Goal: Transaction & Acquisition: Download file/media

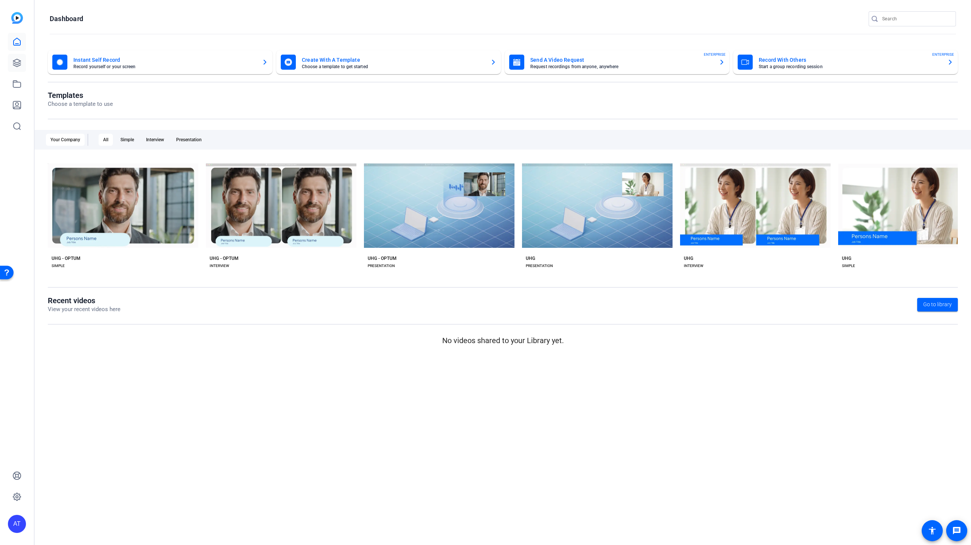
click at [18, 67] on link at bounding box center [17, 63] width 18 height 18
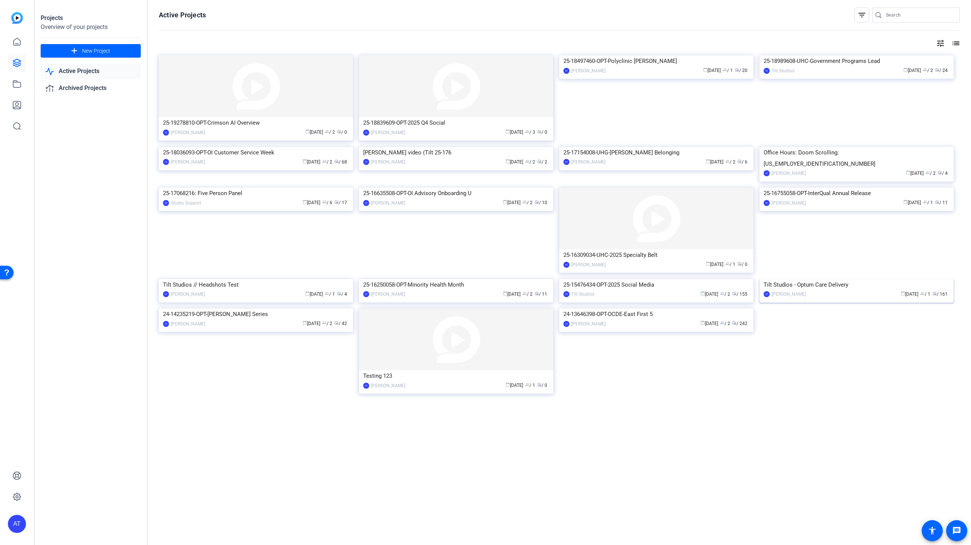
click at [859, 298] on div "calendar_today Nov 01 group / 1 radio / 161" at bounding box center [880, 294] width 140 height 8
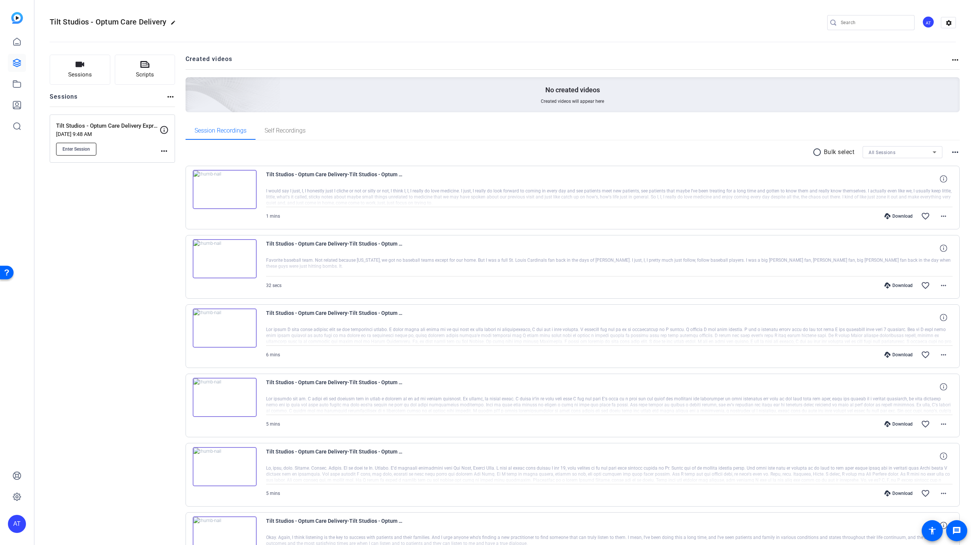
click at [72, 149] on span "Enter Session" at bounding box center [75, 149] width 27 height 6
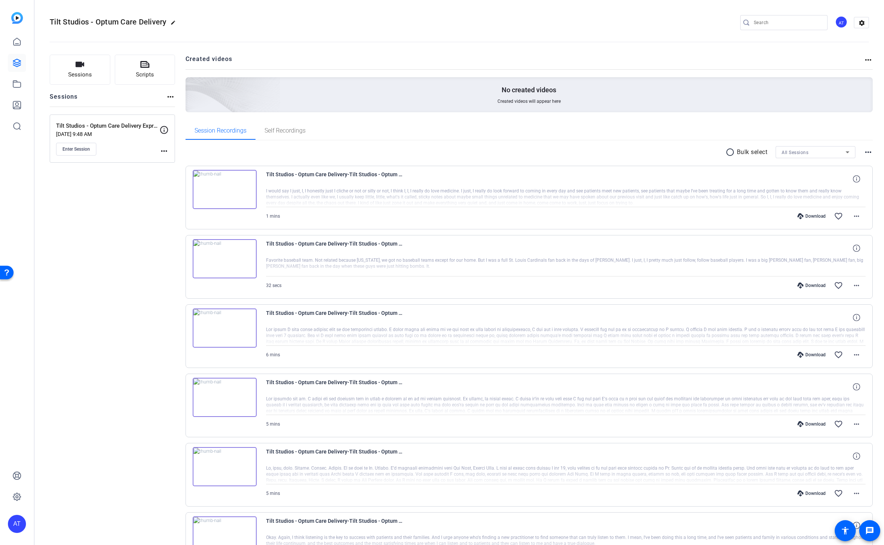
click at [405, 142] on div "radio_button_unchecked Bulk select All Sessions more_horiz Tilt Studios - Optum…" at bounding box center [530, 515] width 688 height 750
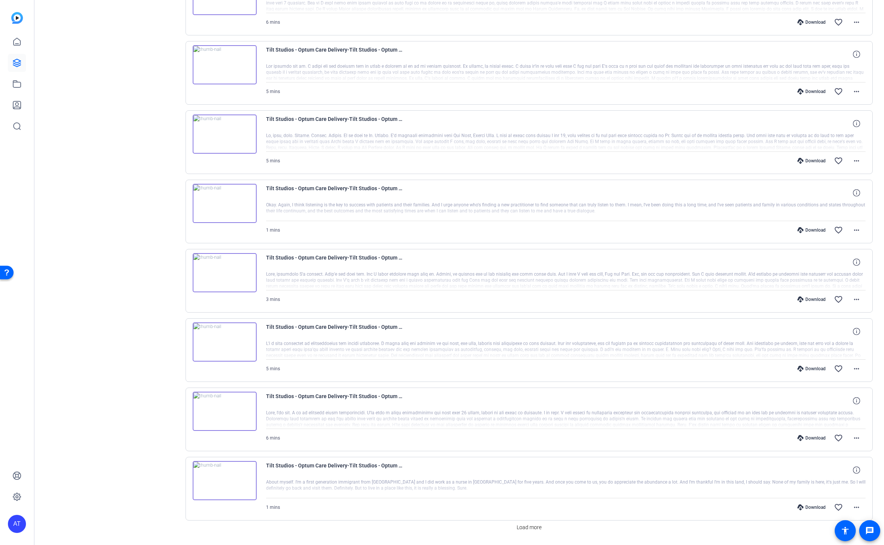
scroll to position [334, 0]
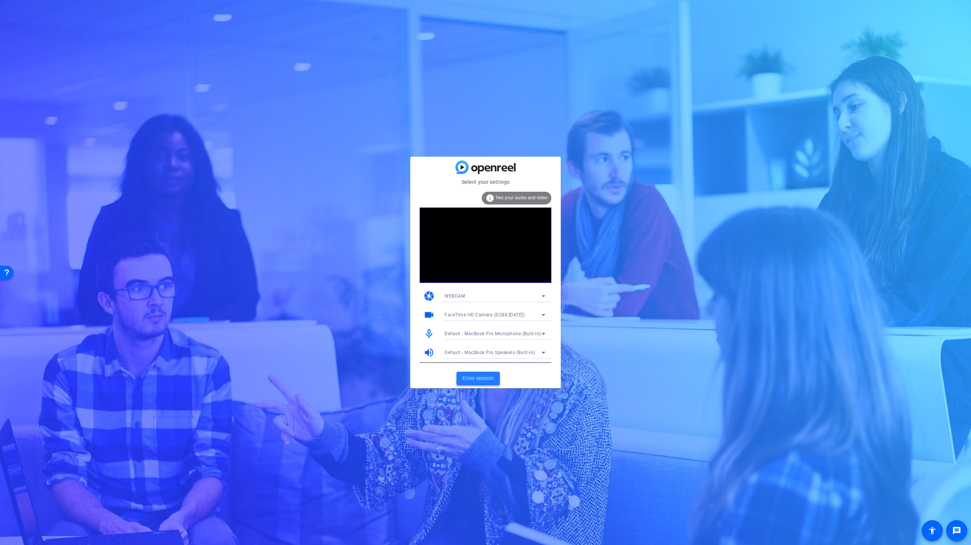
click at [487, 379] on span "Enter session" at bounding box center [478, 378] width 31 height 8
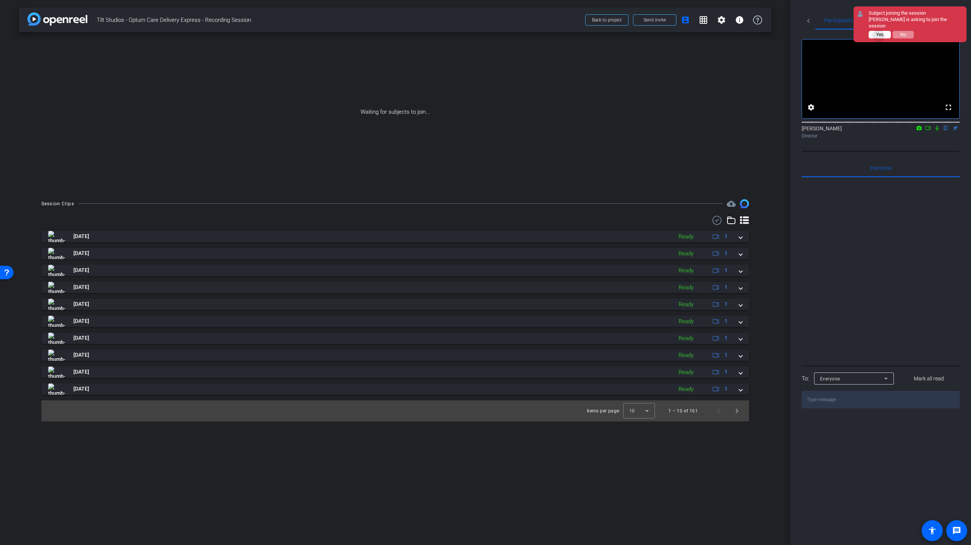
click at [877, 36] on span "Yes" at bounding box center [879, 34] width 7 height 5
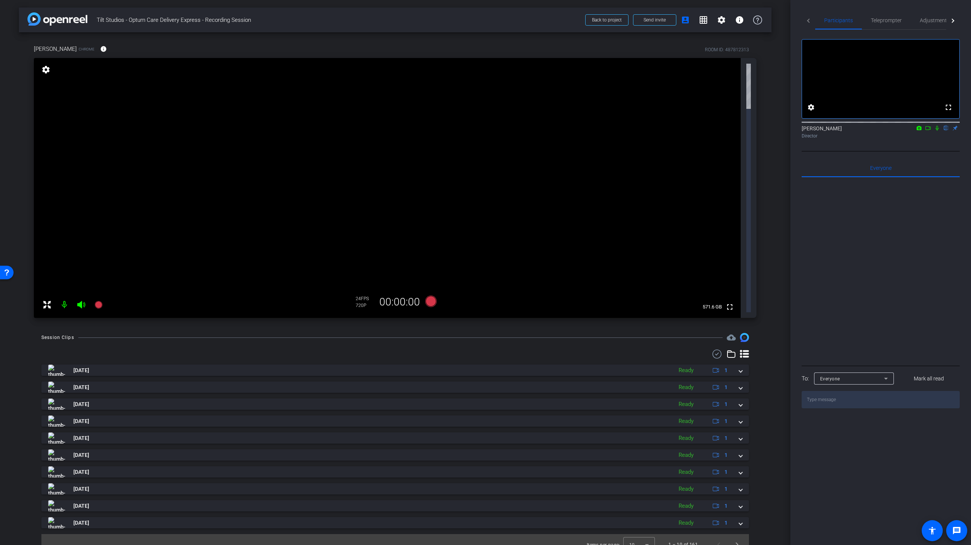
click at [354, 37] on div "Parinitha Neravanda Prasad Chrome info ROOM ID: 487812313 fullscreen settings 5…" at bounding box center [395, 178] width 753 height 293
click at [7, 183] on div "arrow_back Tilt Studios - Optum Care Delivery Express - Recording Session Back …" at bounding box center [395, 272] width 790 height 545
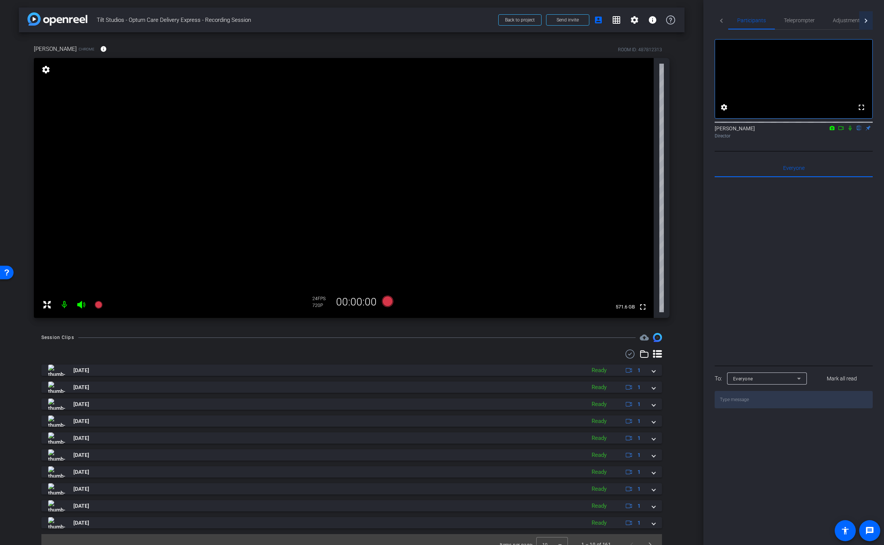
click at [865, 21] on div at bounding box center [865, 20] width 4 height 4
click at [805, 18] on span "Adjustments" at bounding box center [804, 20] width 30 height 5
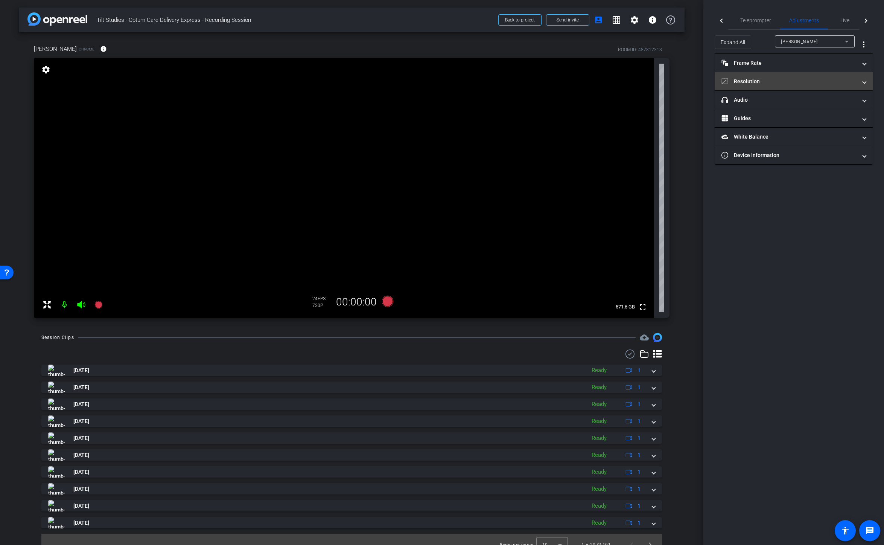
click at [813, 79] on mat-panel-title "Resolution" at bounding box center [790, 82] width 136 height 8
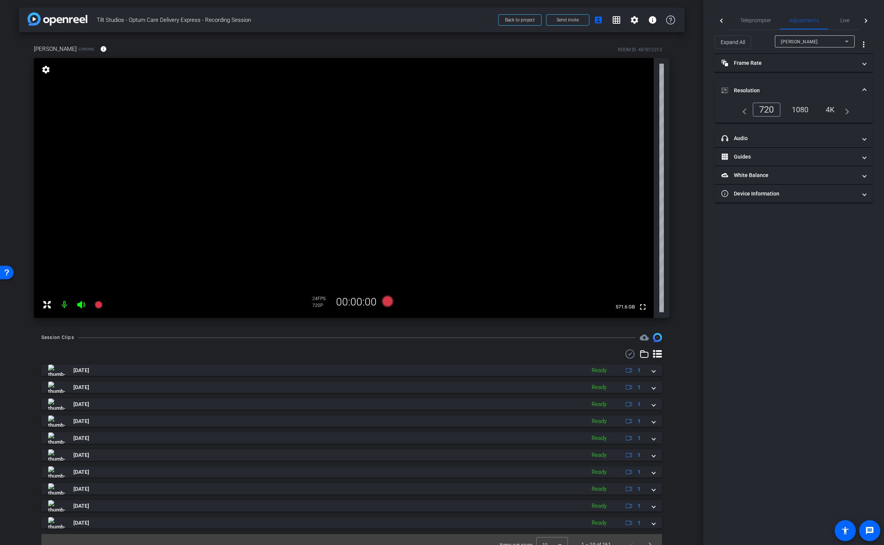
click at [800, 109] on div "1080" at bounding box center [800, 109] width 28 height 13
click at [832, 111] on div "4K" at bounding box center [831, 109] width 21 height 13
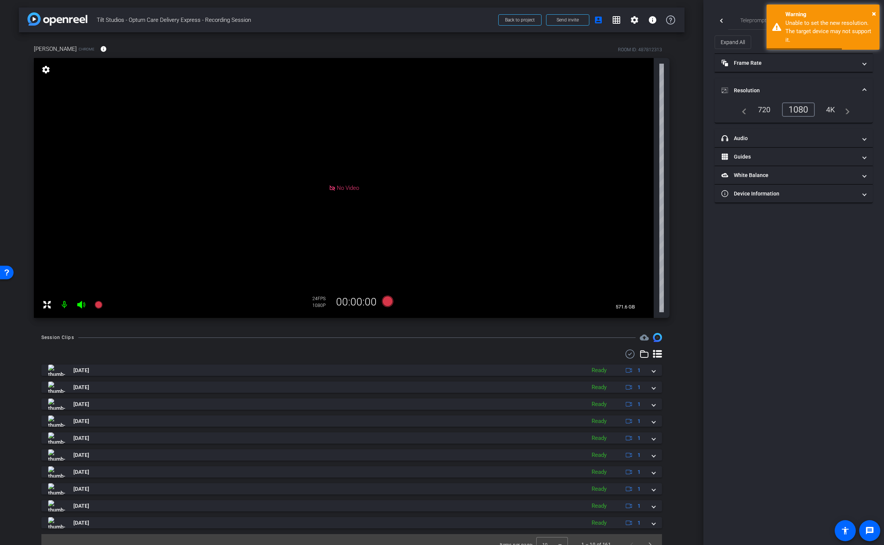
click at [802, 111] on div "1080" at bounding box center [798, 109] width 33 height 14
click at [804, 87] on mat-panel-title "Resolution" at bounding box center [790, 91] width 136 height 8
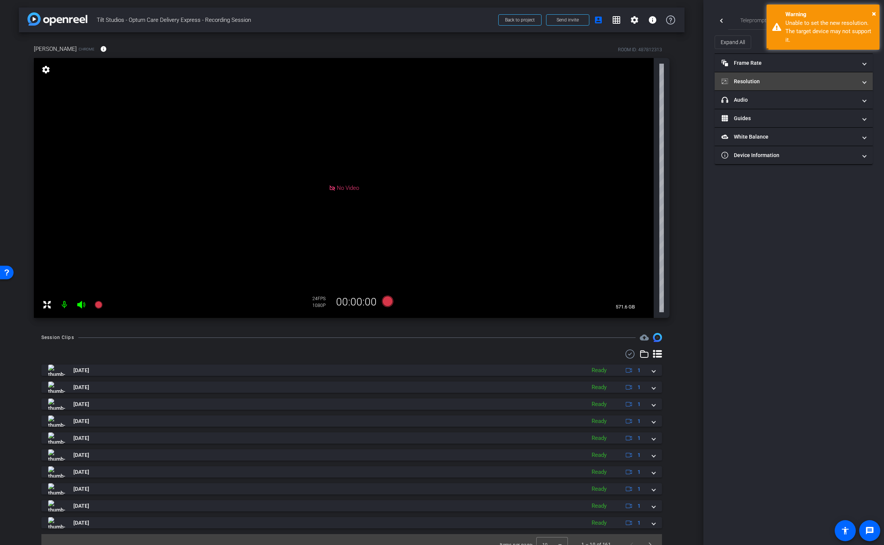
click at [804, 86] on mat-expansion-panel-header "Resolution" at bounding box center [794, 81] width 158 height 18
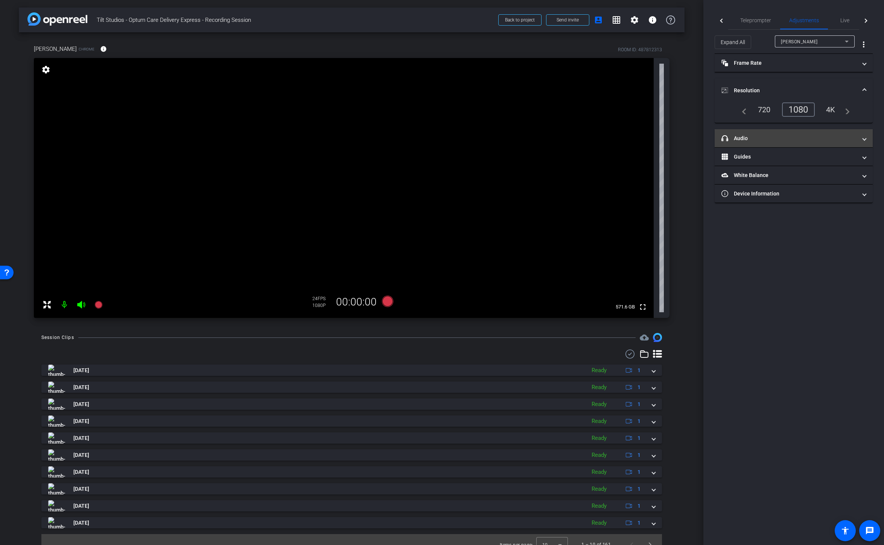
click at [754, 136] on mat-panel-title "headphone icon Audio" at bounding box center [790, 138] width 136 height 8
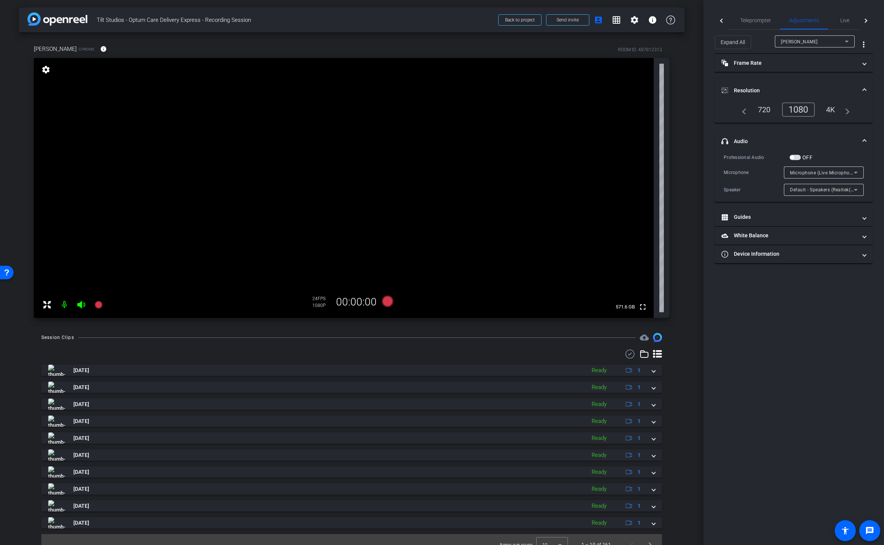
click at [794, 157] on span "button" at bounding box center [792, 157] width 4 height 4
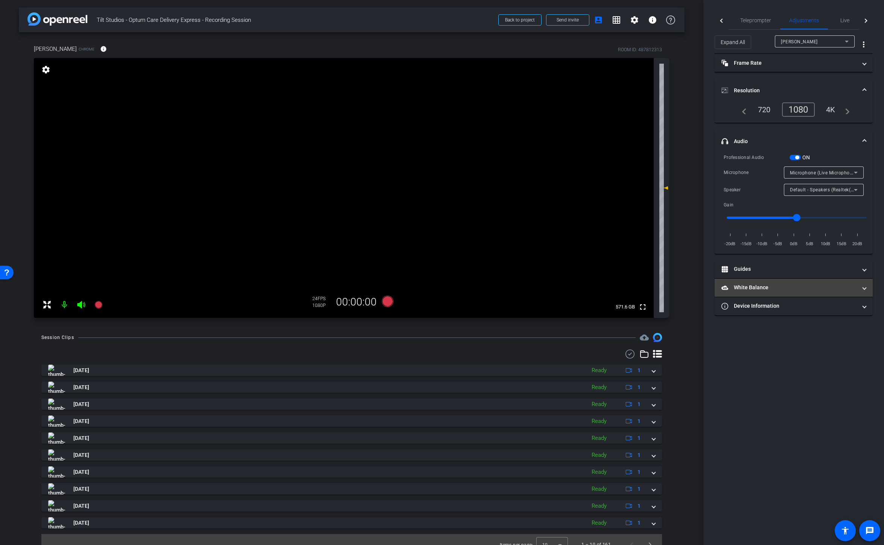
click at [761, 287] on mat-panel-title "White Balance White Balance" at bounding box center [790, 287] width 136 height 8
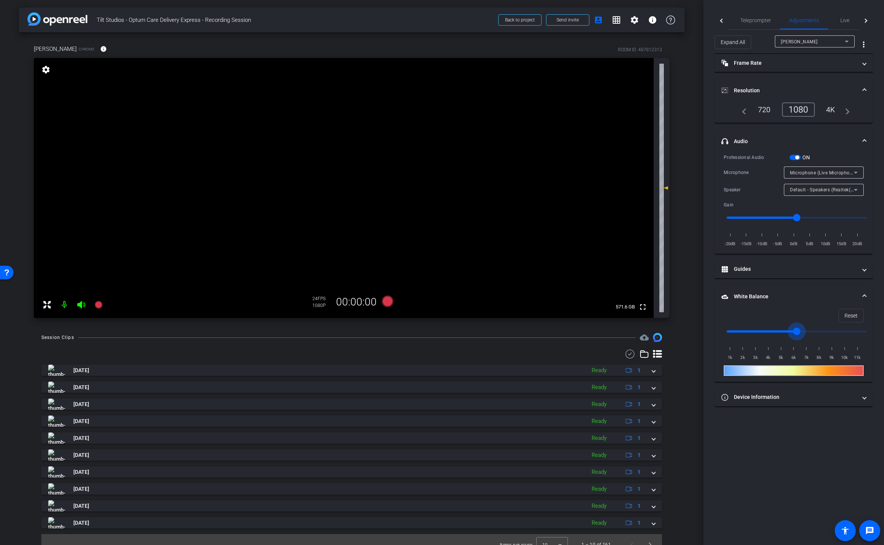
drag, startPoint x: 729, startPoint y: 330, endPoint x: 797, endPoint y: 334, distance: 67.9
click at [797, 334] on input "range" at bounding box center [797, 331] width 156 height 17
drag, startPoint x: 797, startPoint y: 329, endPoint x: 838, endPoint y: 331, distance: 41.1
click at [838, 331] on input "range" at bounding box center [797, 331] width 156 height 17
click at [781, 328] on input "range" at bounding box center [797, 331] width 156 height 17
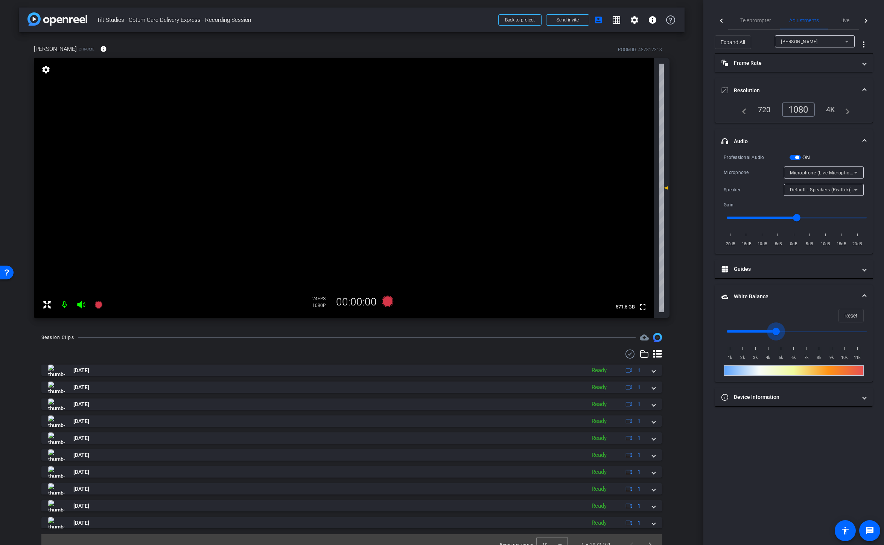
drag, startPoint x: 765, startPoint y: 328, endPoint x: 778, endPoint y: 327, distance: 13.2
type input "4500"
click at [778, 327] on input "range" at bounding box center [797, 331] width 156 height 17
click at [781, 394] on mat-panel-title "Device Information" at bounding box center [790, 397] width 136 height 8
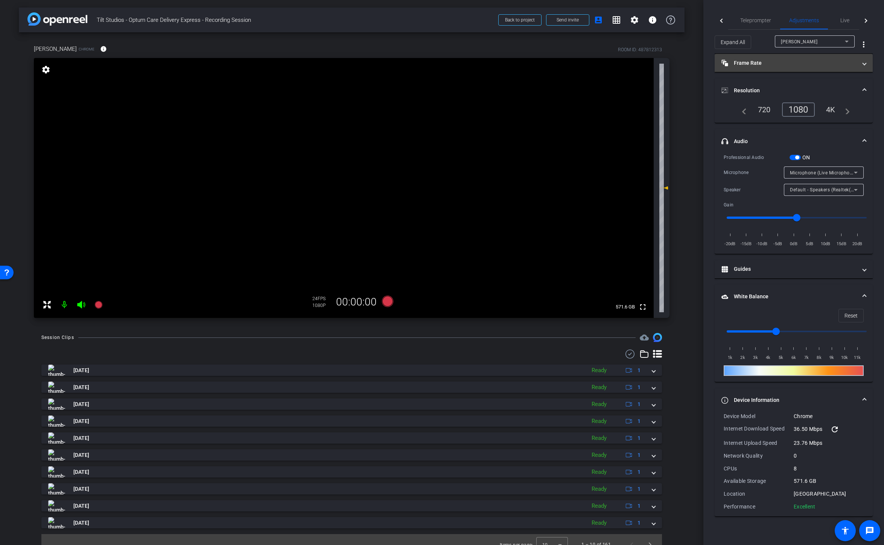
click at [755, 63] on mat-panel-title "Frame Rate Frame Rate" at bounding box center [790, 63] width 136 height 8
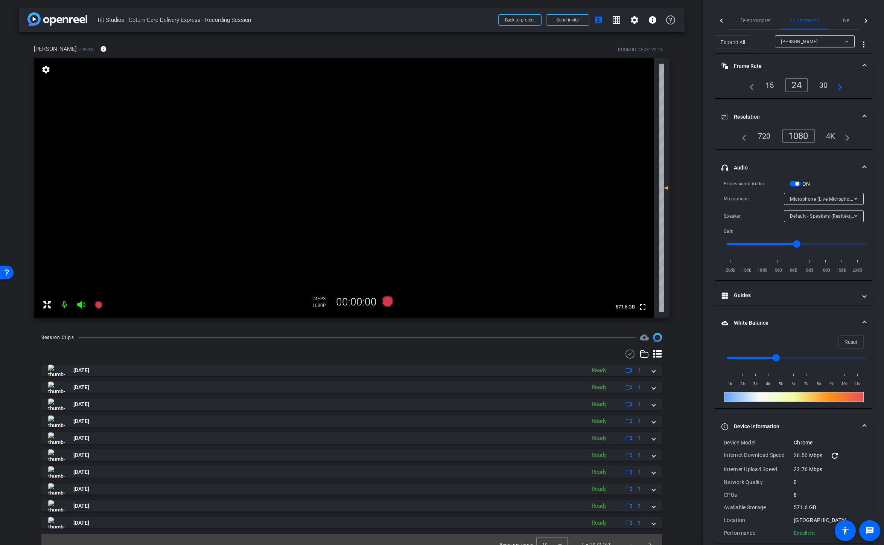
click at [796, 182] on span "button" at bounding box center [797, 184] width 4 height 4
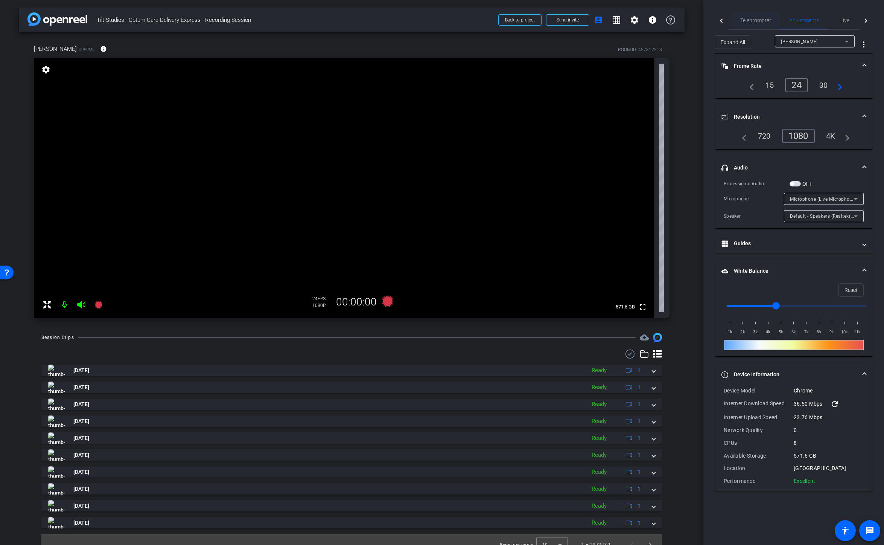
click at [752, 18] on span "Teleprompter" at bounding box center [755, 20] width 31 height 5
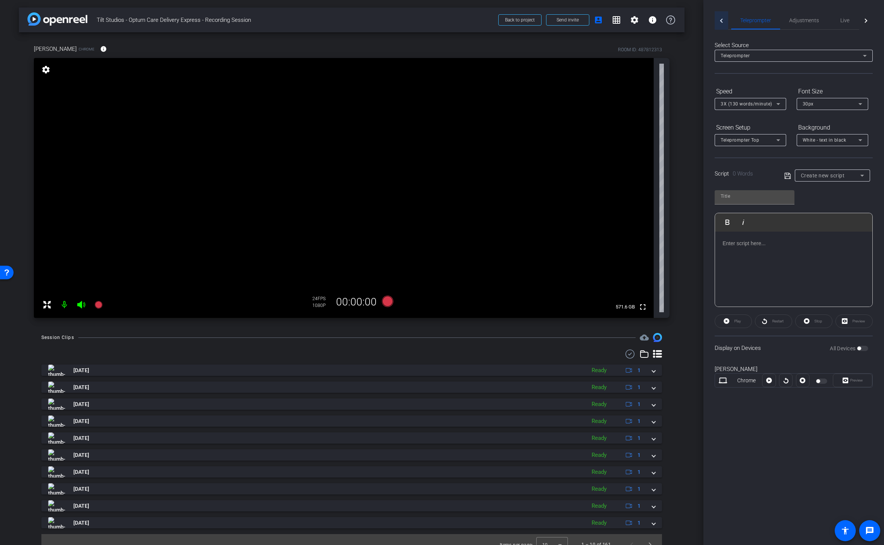
click at [722, 19] on div at bounding box center [722, 20] width 4 height 4
click at [751, 23] on span "Participants" at bounding box center [751, 20] width 29 height 5
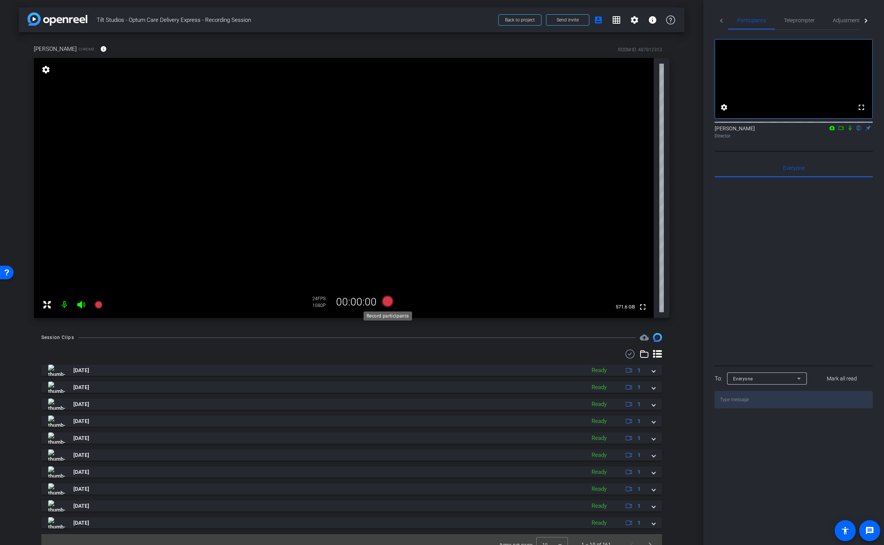
click at [383, 299] on icon at bounding box center [387, 300] width 11 height 11
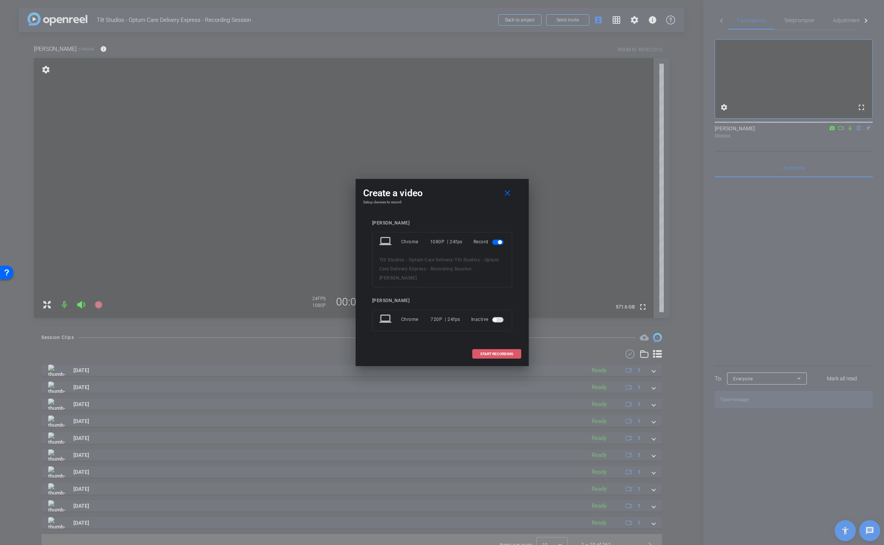
click at [494, 352] on span "START RECORDING" at bounding box center [496, 354] width 33 height 4
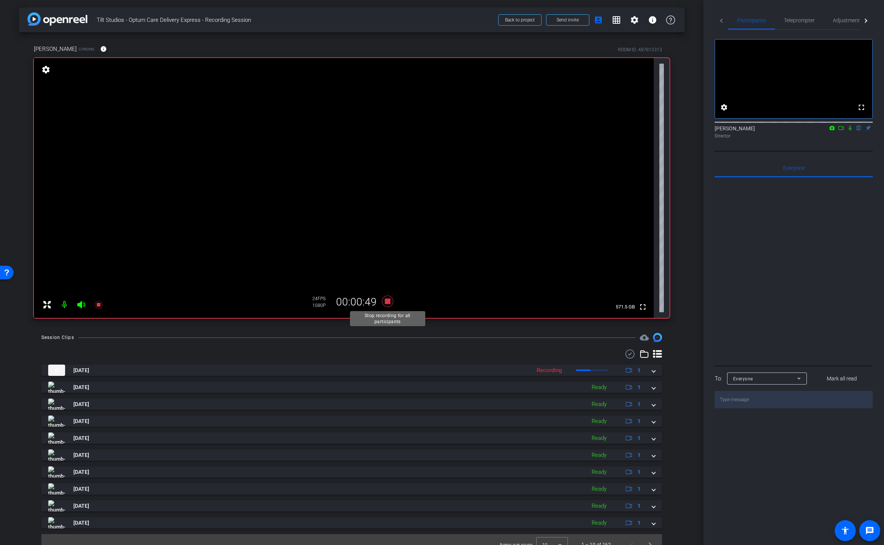
click at [387, 301] on icon at bounding box center [387, 300] width 11 height 11
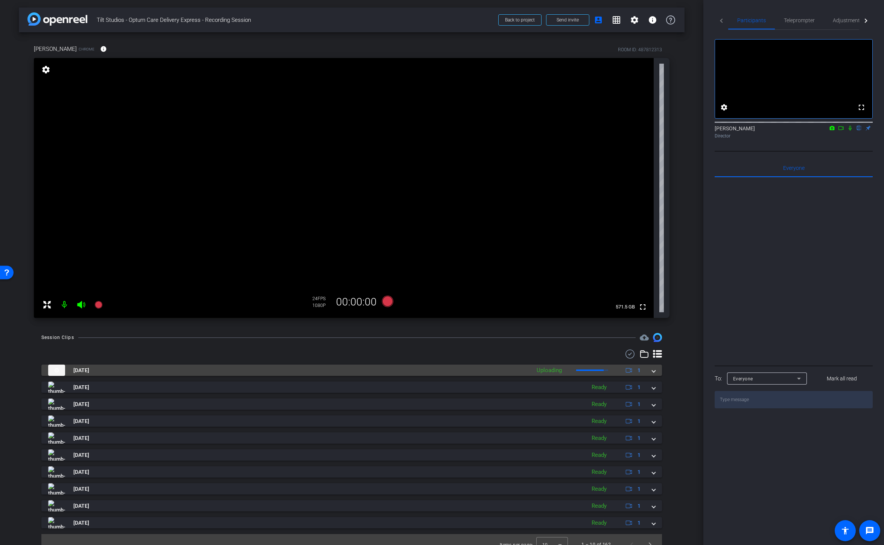
click at [653, 370] on span at bounding box center [653, 370] width 3 height 8
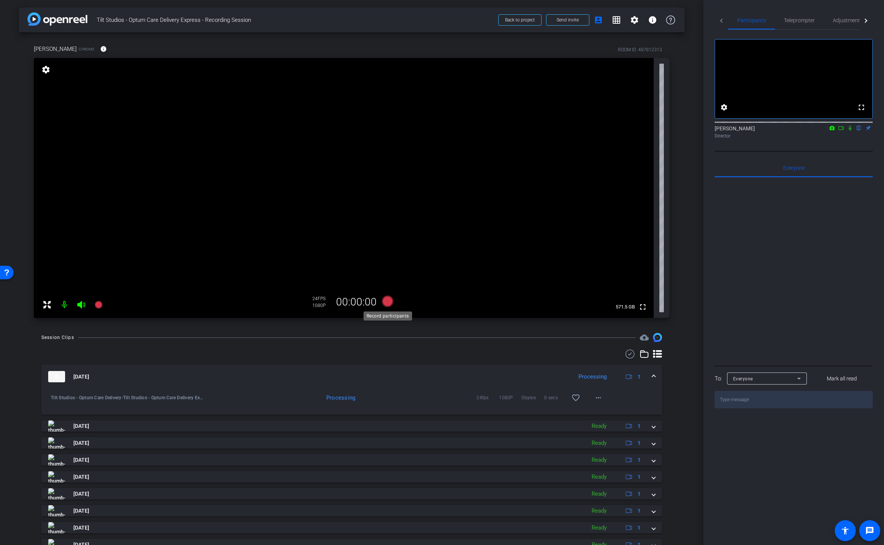
click at [390, 304] on icon at bounding box center [387, 300] width 11 height 11
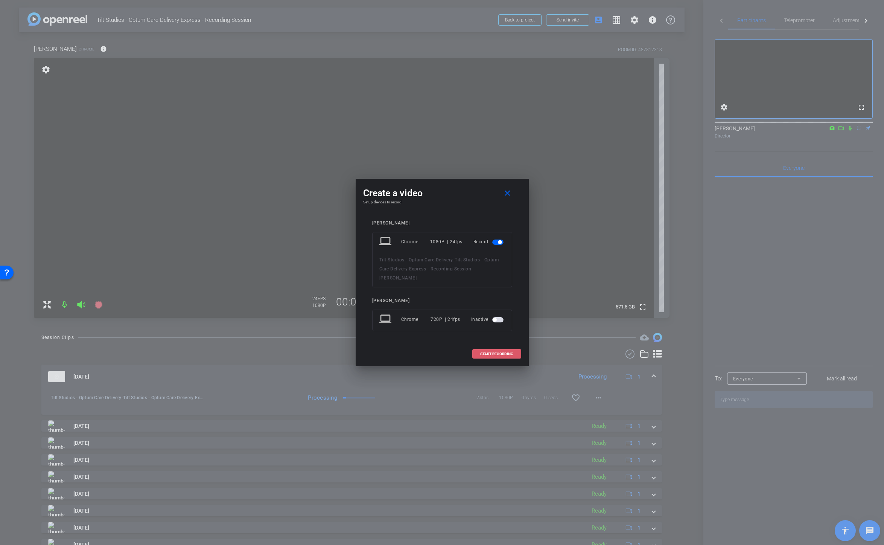
click at [493, 356] on span at bounding box center [497, 354] width 48 height 18
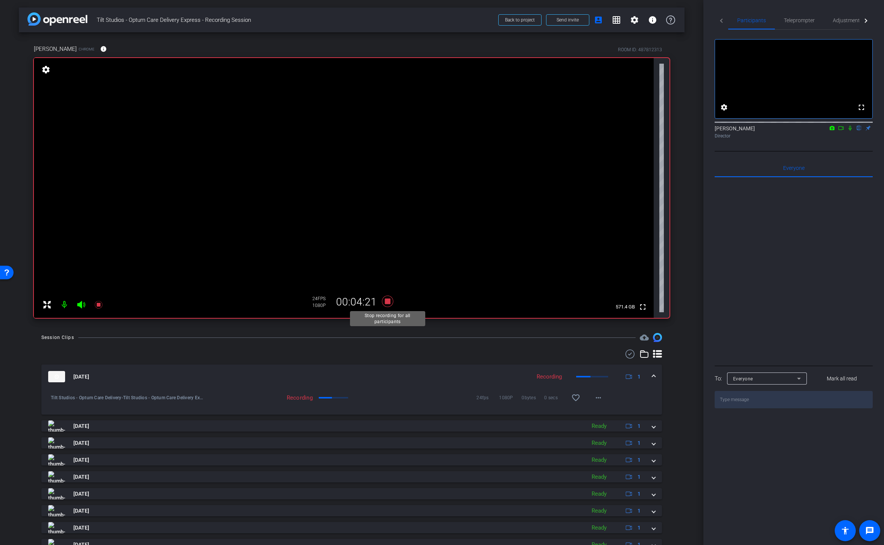
click at [386, 302] on icon at bounding box center [387, 300] width 11 height 11
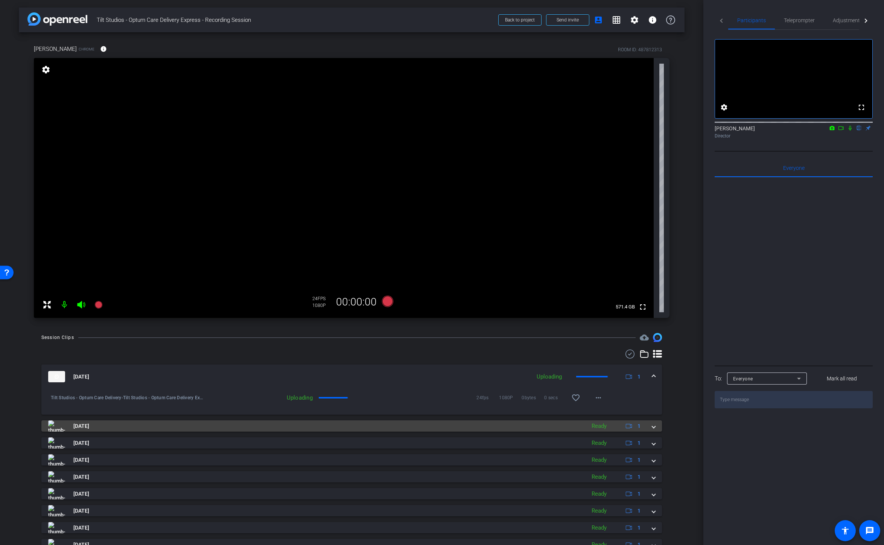
click at [655, 426] on span at bounding box center [653, 426] width 3 height 8
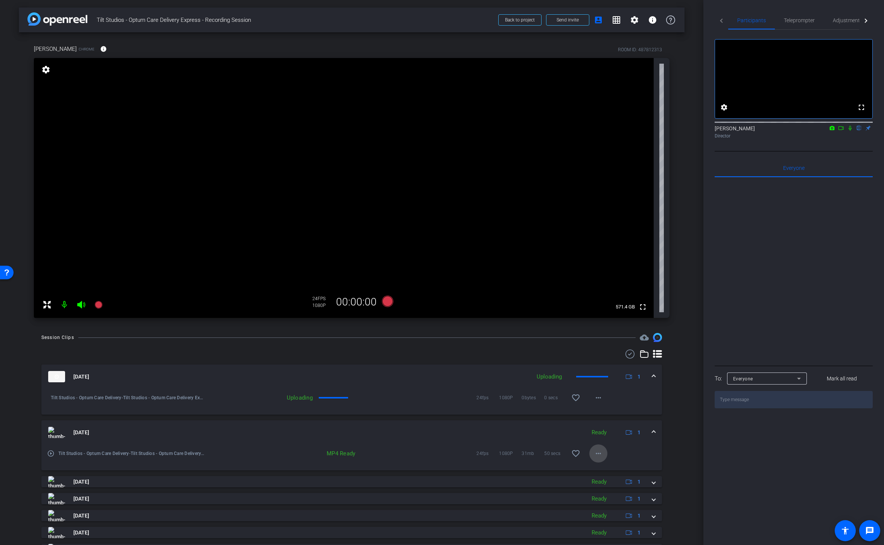
click at [600, 453] on mat-icon "more_horiz" at bounding box center [598, 453] width 9 height 9
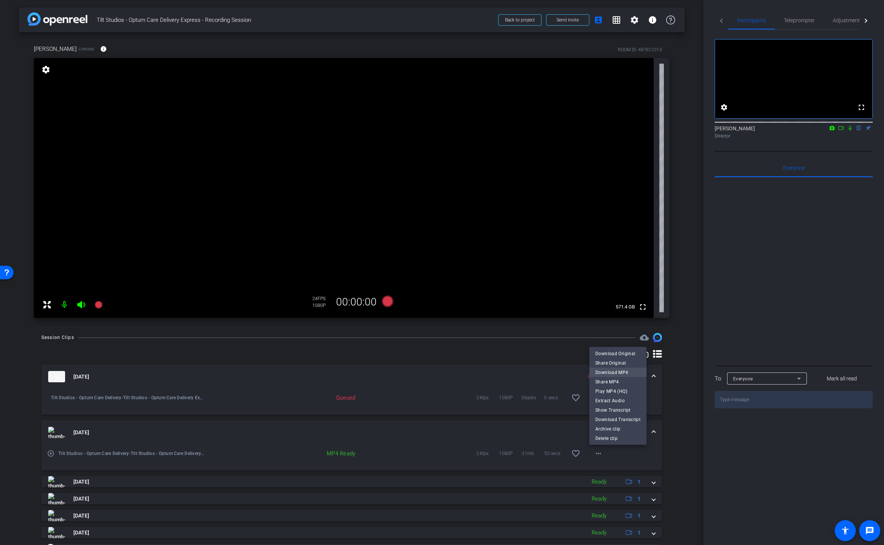
click at [614, 373] on span "Download MP4" at bounding box center [617, 371] width 45 height 9
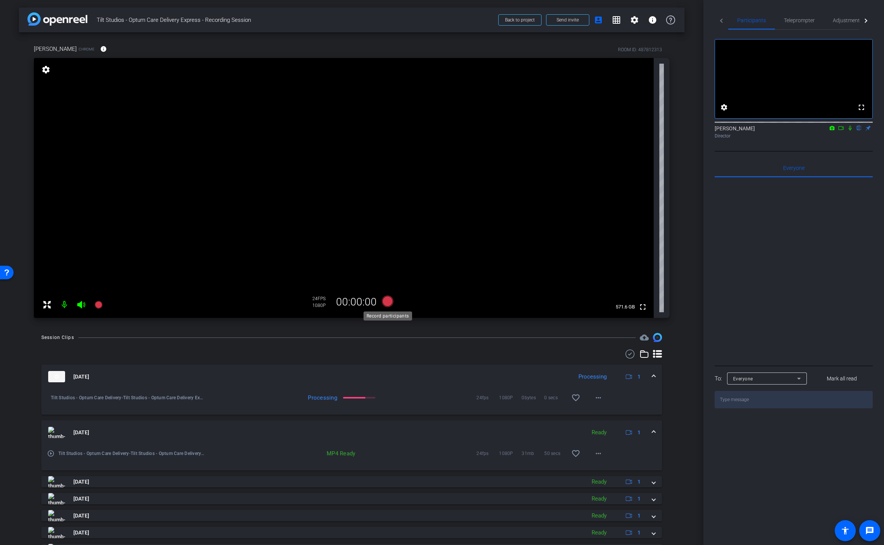
click at [389, 303] on icon at bounding box center [387, 300] width 11 height 11
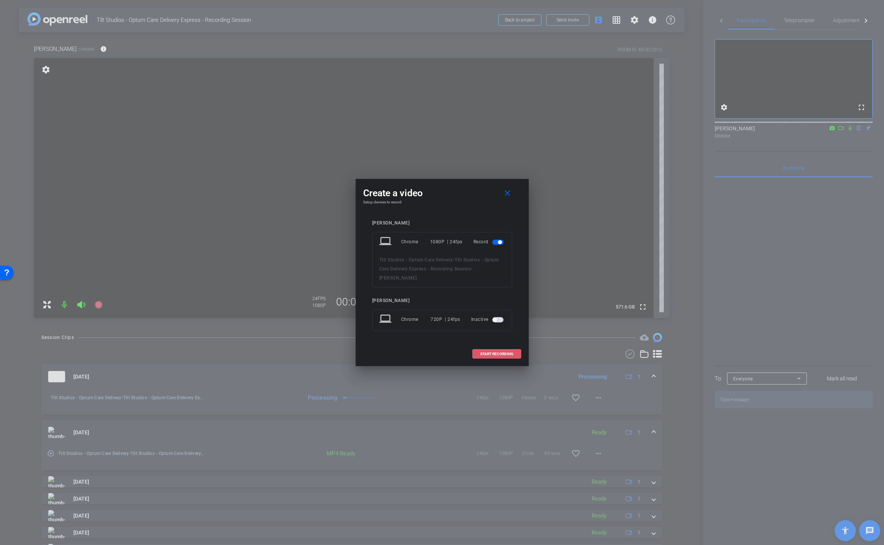
click at [498, 353] on span "START RECORDING" at bounding box center [496, 354] width 33 height 4
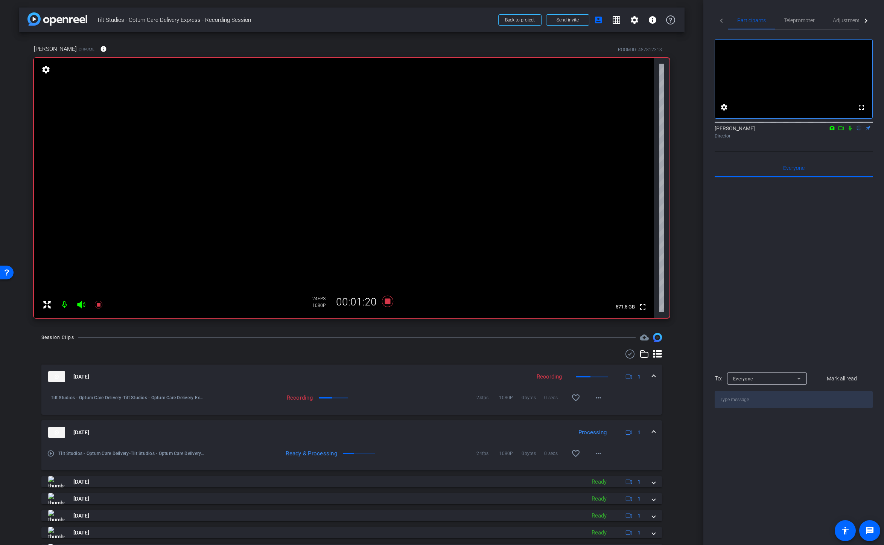
scroll to position [0, 0]
click at [389, 303] on icon at bounding box center [387, 300] width 11 height 11
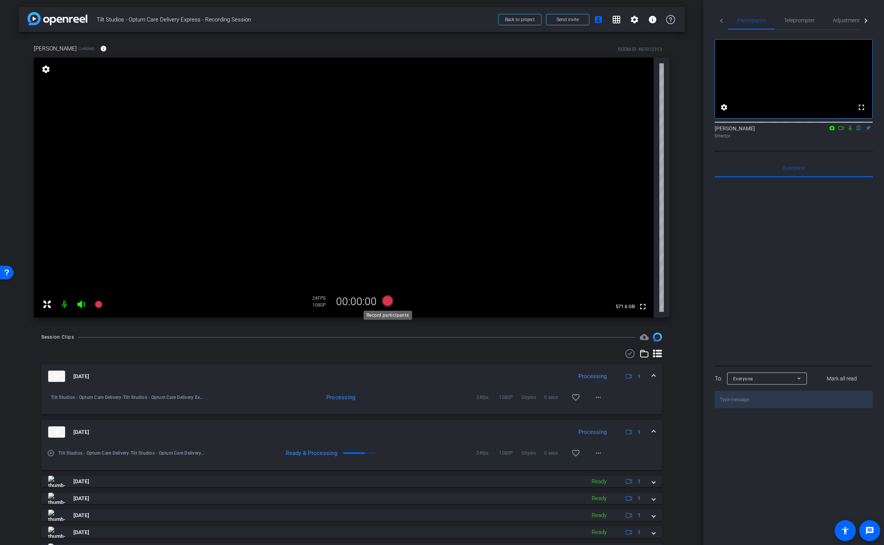
click at [390, 304] on icon at bounding box center [387, 300] width 11 height 11
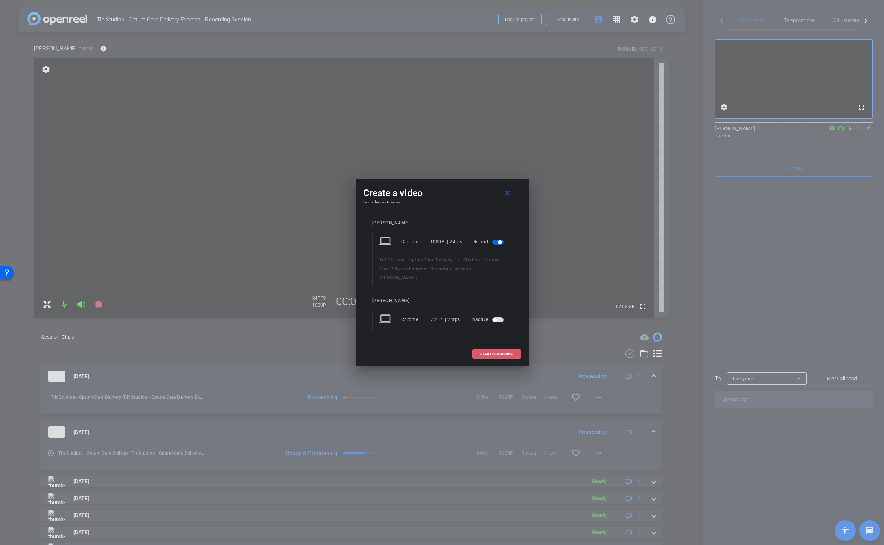
click at [493, 350] on span at bounding box center [497, 354] width 48 height 18
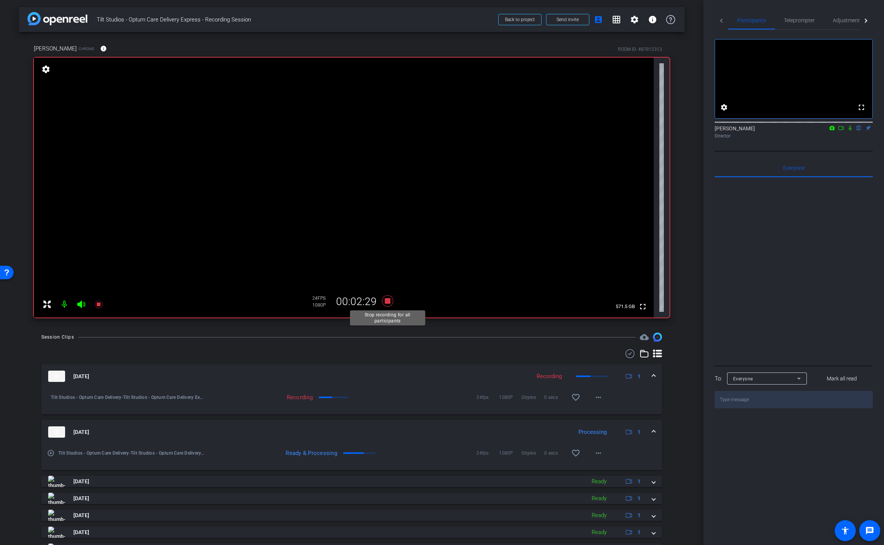
click at [387, 302] on icon at bounding box center [387, 300] width 11 height 11
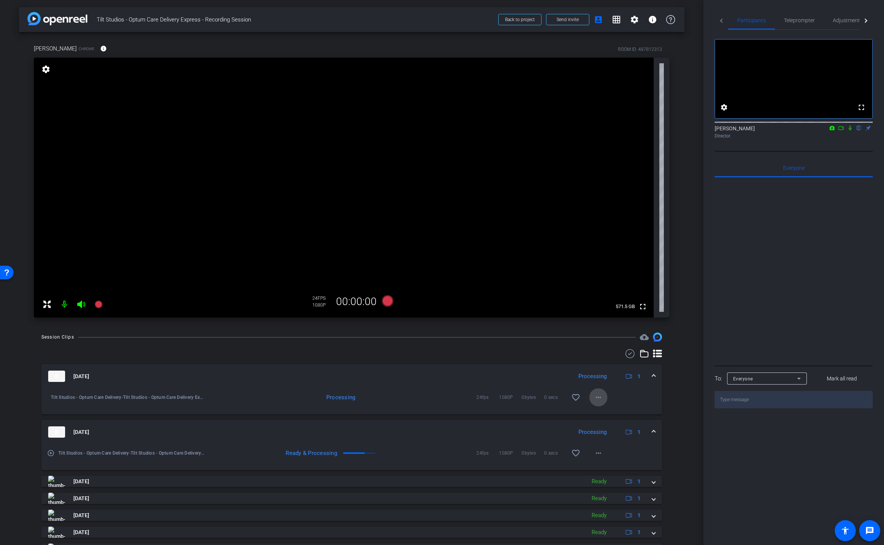
click at [601, 399] on mat-icon "more_horiz" at bounding box center [598, 397] width 9 height 9
click at [506, 380] on div at bounding box center [442, 272] width 884 height 545
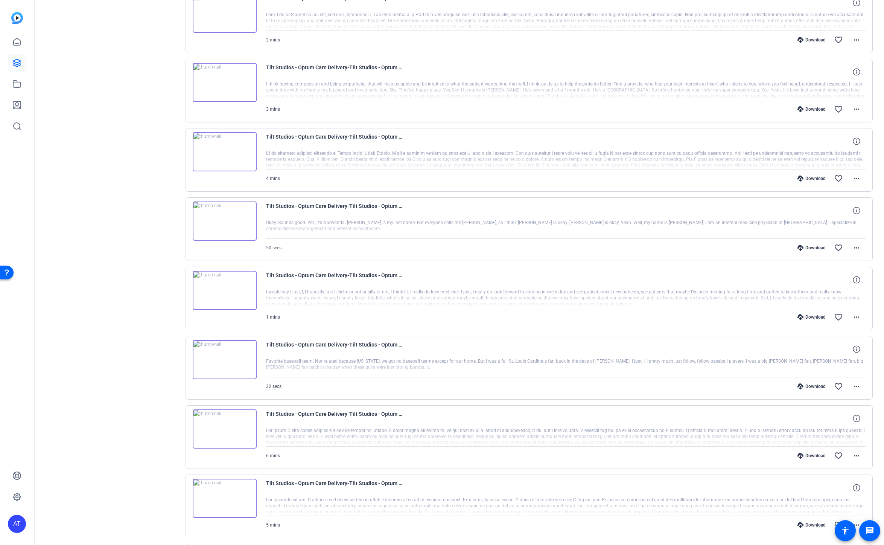
scroll to position [140, 0]
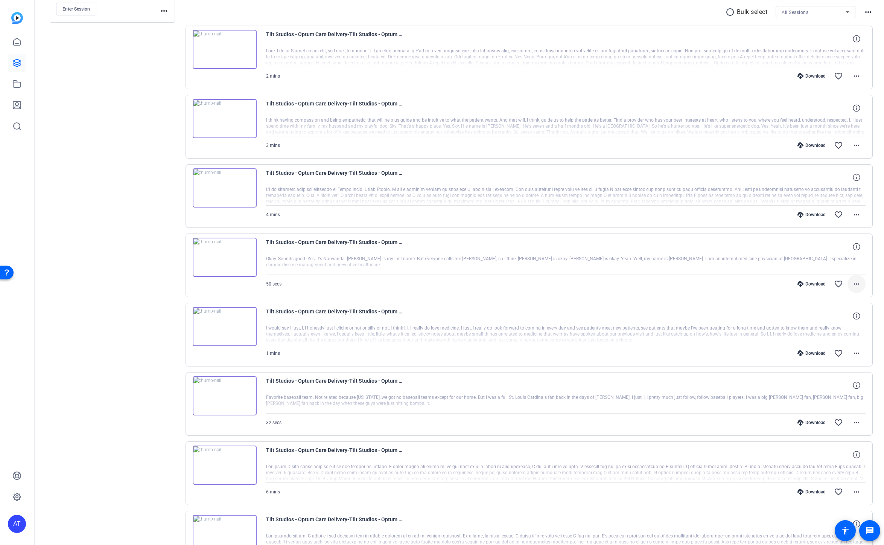
click at [857, 285] on mat-icon "more_horiz" at bounding box center [856, 283] width 9 height 9
click at [860, 214] on div at bounding box center [442, 272] width 884 height 545
click at [860, 214] on mat-icon "more_horiz" at bounding box center [856, 214] width 9 height 9
click at [847, 247] on span "Download MP4" at bounding box center [837, 247] width 45 height 9
click at [856, 151] on span at bounding box center [857, 145] width 18 height 18
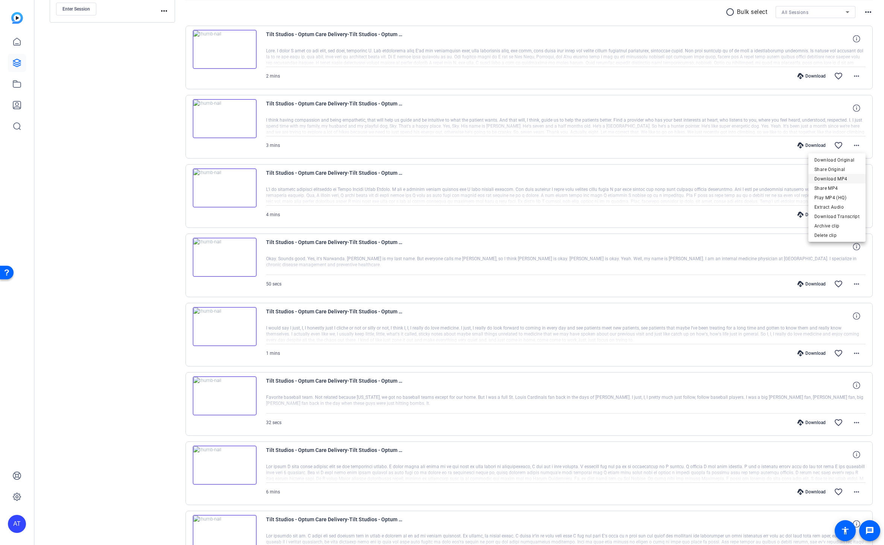
click at [850, 180] on span "Download MP4" at bounding box center [837, 178] width 45 height 9
click at [854, 144] on mat-icon "more_horiz" at bounding box center [856, 145] width 9 height 9
click at [848, 176] on span "Download MP4" at bounding box center [837, 178] width 45 height 9
click at [856, 75] on mat-icon "more_horiz" at bounding box center [856, 76] width 9 height 9
click at [850, 111] on span "Download MP4" at bounding box center [837, 109] width 45 height 9
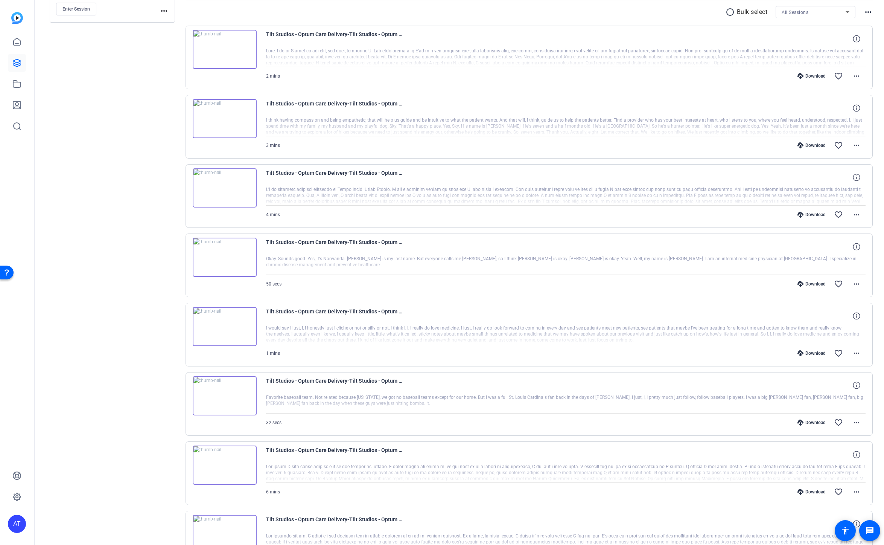
click at [880, 83] on div "Sessions Scripts Sessions more_horiz Tilt Studios - Optum Care Delivery Express…" at bounding box center [460, 332] width 850 height 854
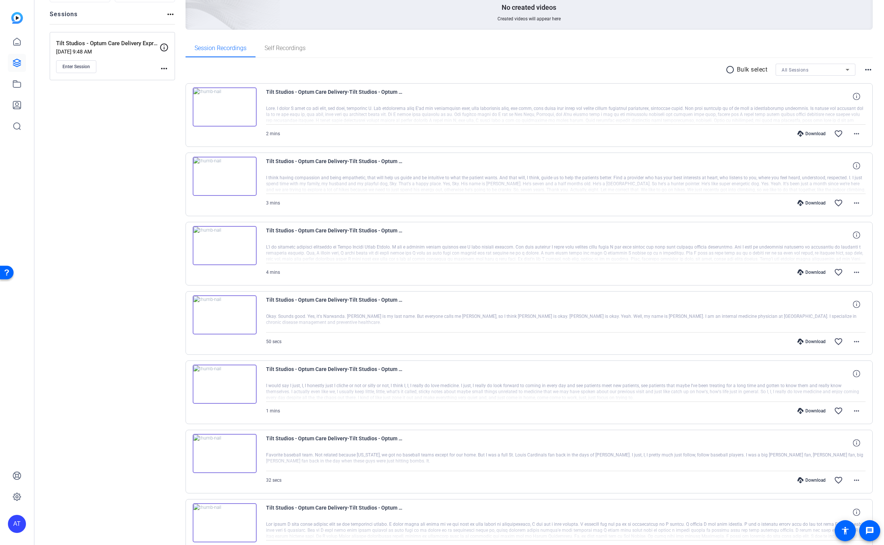
scroll to position [78, 0]
